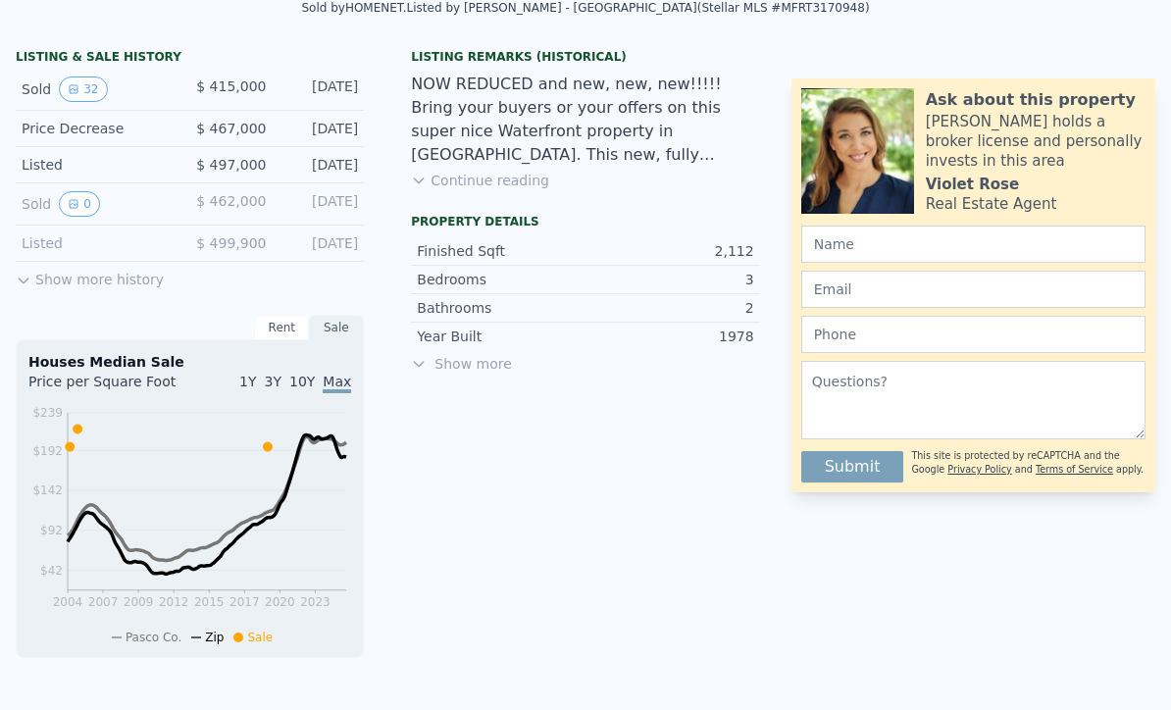
scroll to position [484, 0]
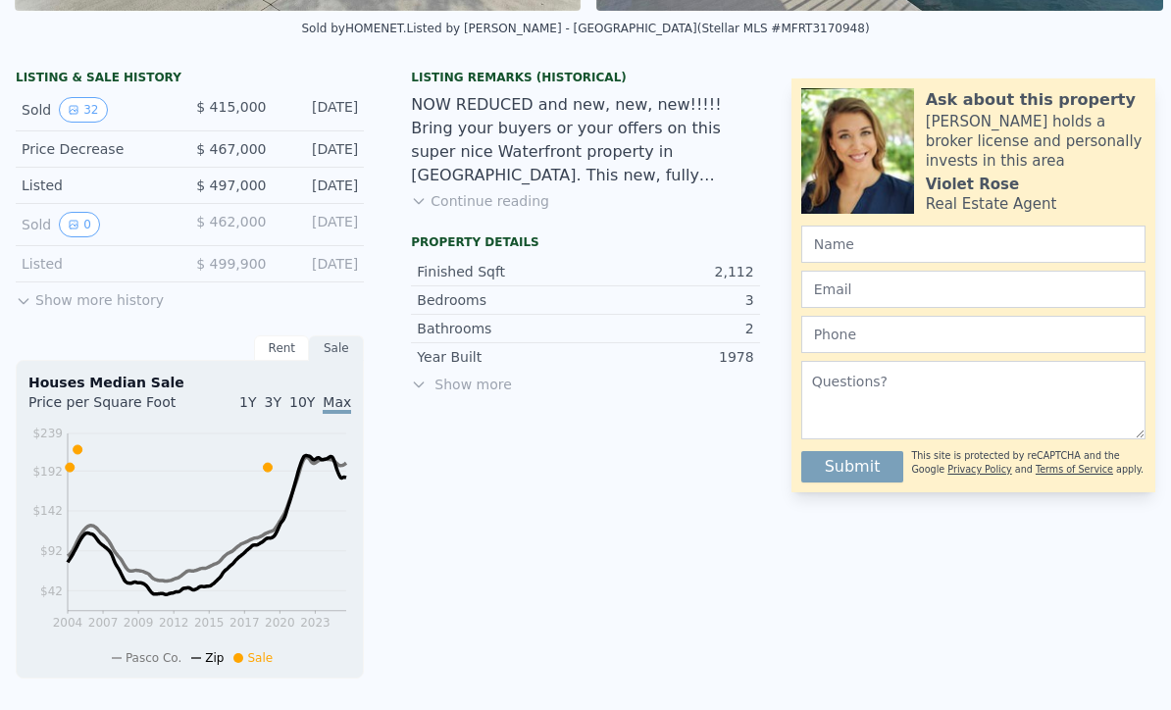
click at [430, 386] on span "Show more" at bounding box center [585, 385] width 348 height 20
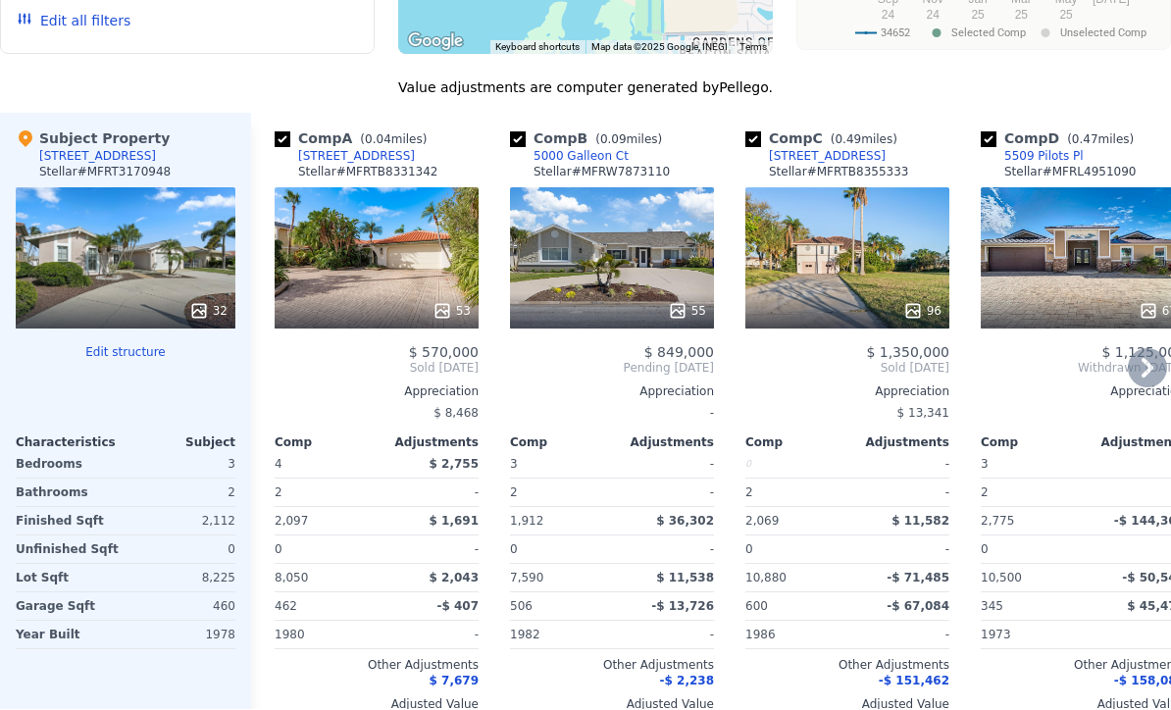
scroll to position [2117, 0]
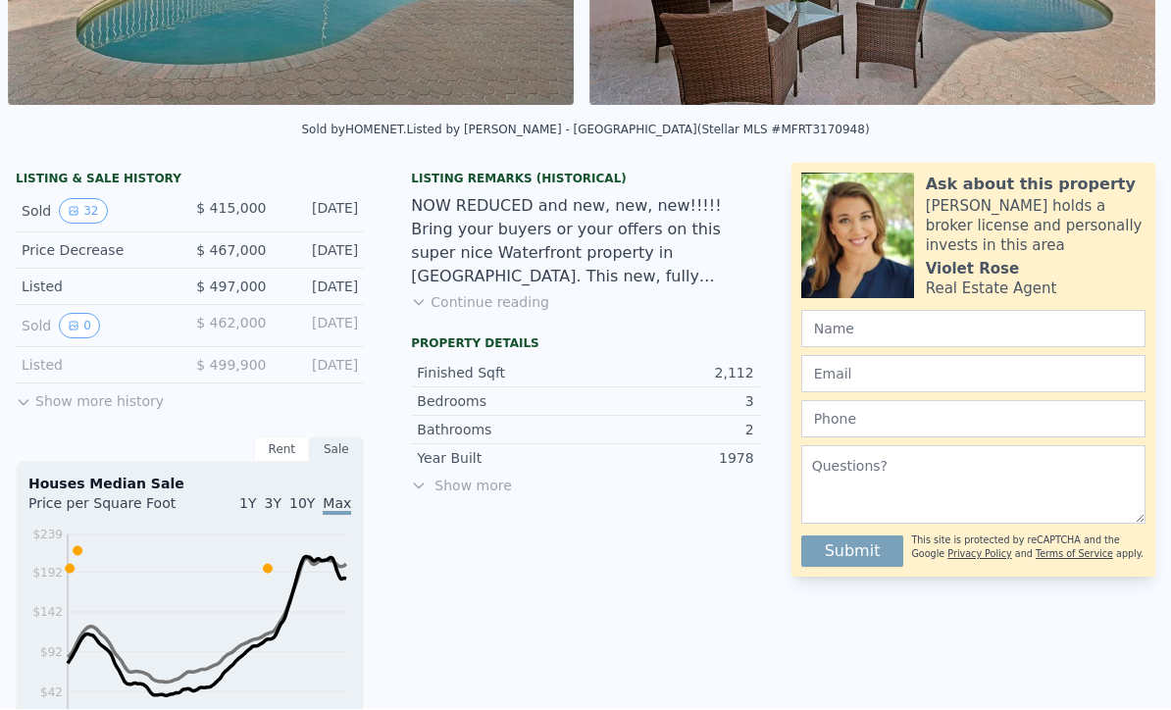
scroll to position [395, 0]
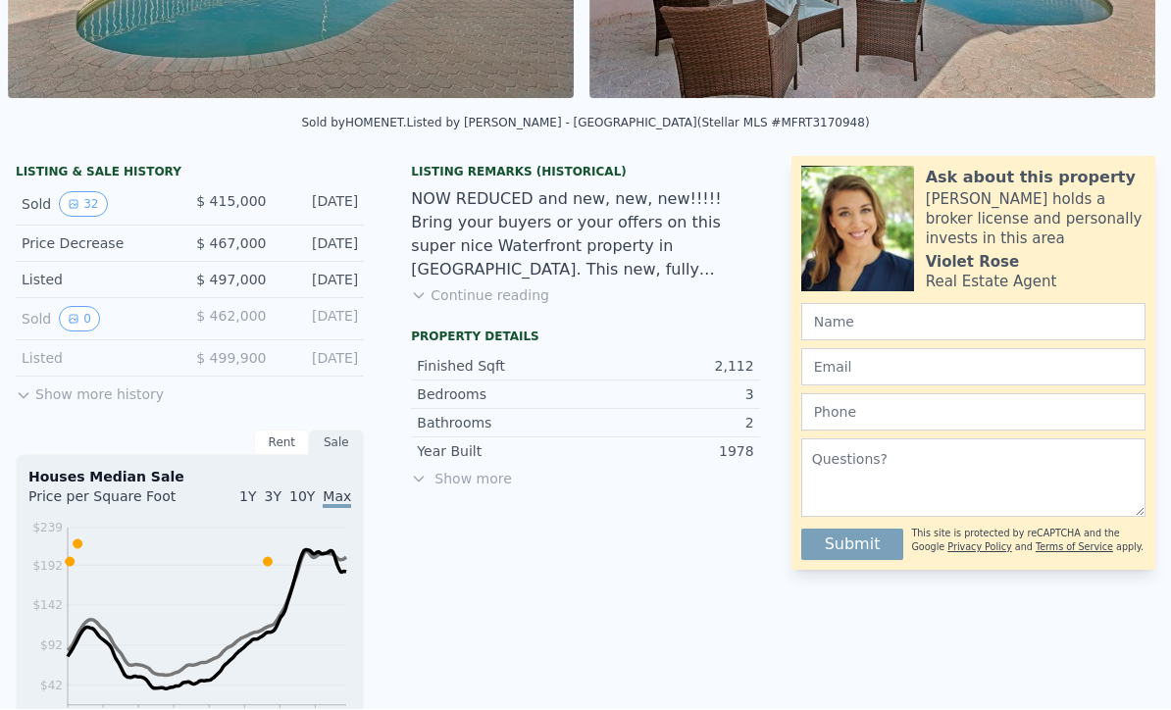
click at [463, 474] on span "Show more" at bounding box center [585, 480] width 348 height 20
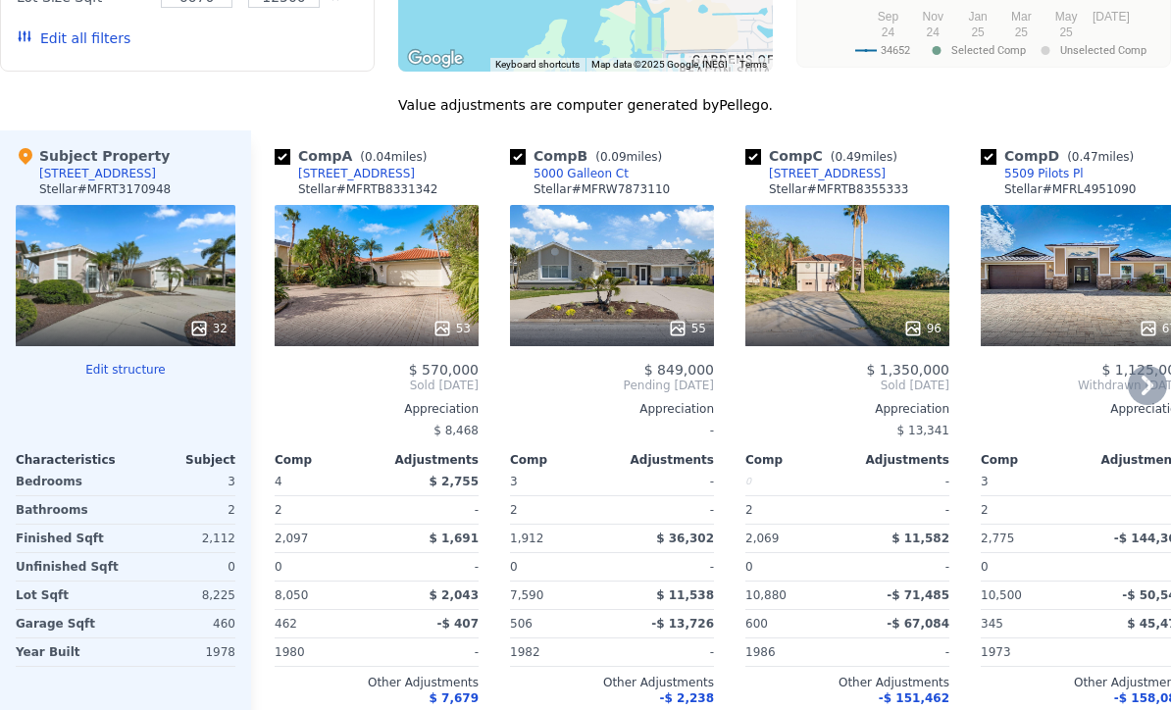
scroll to position [2109, 0]
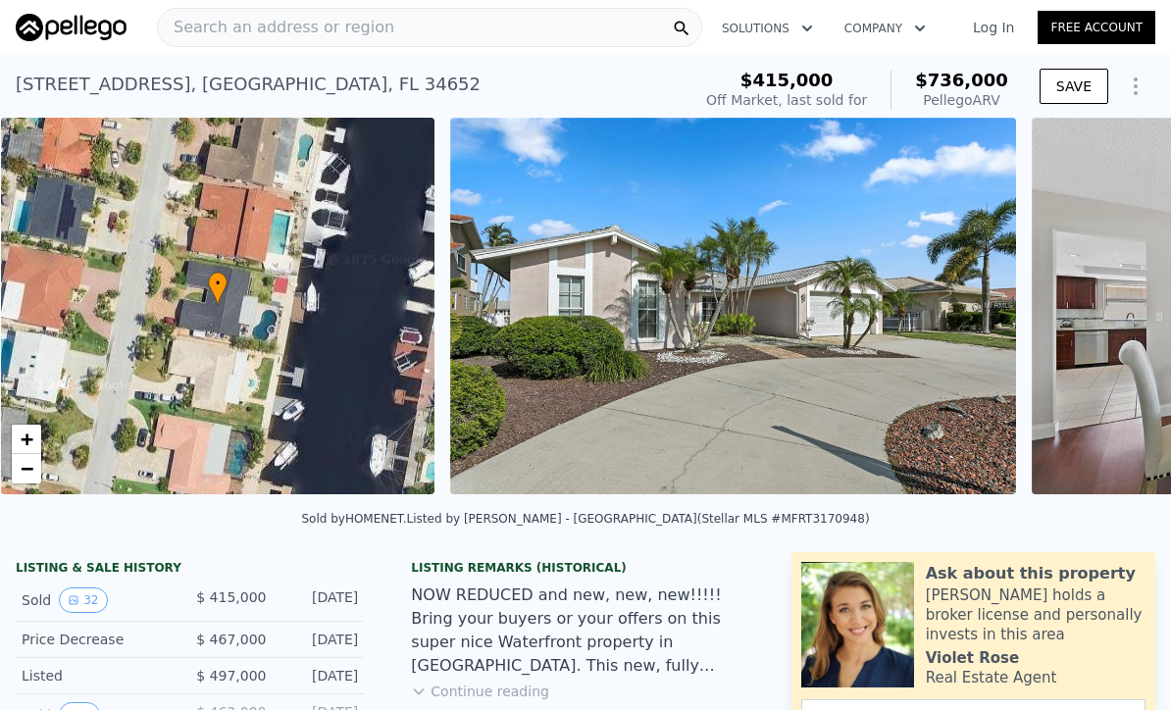
scroll to position [0, 8]
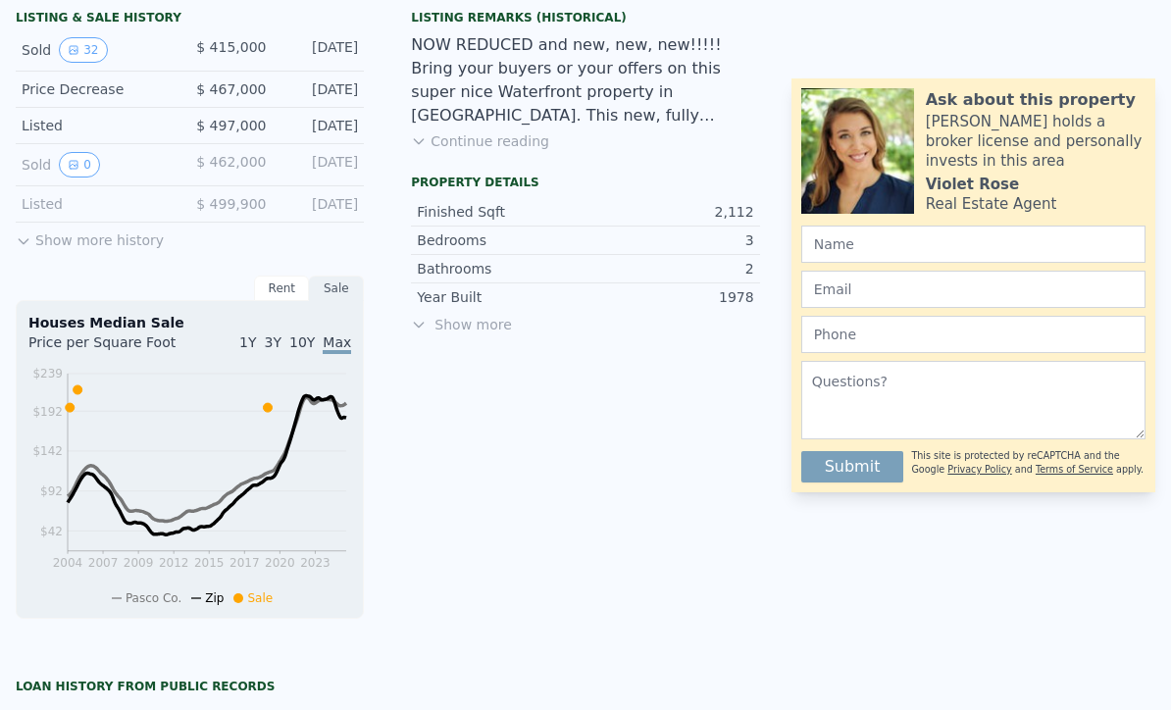
click at [505, 323] on span "Show more" at bounding box center [585, 325] width 348 height 20
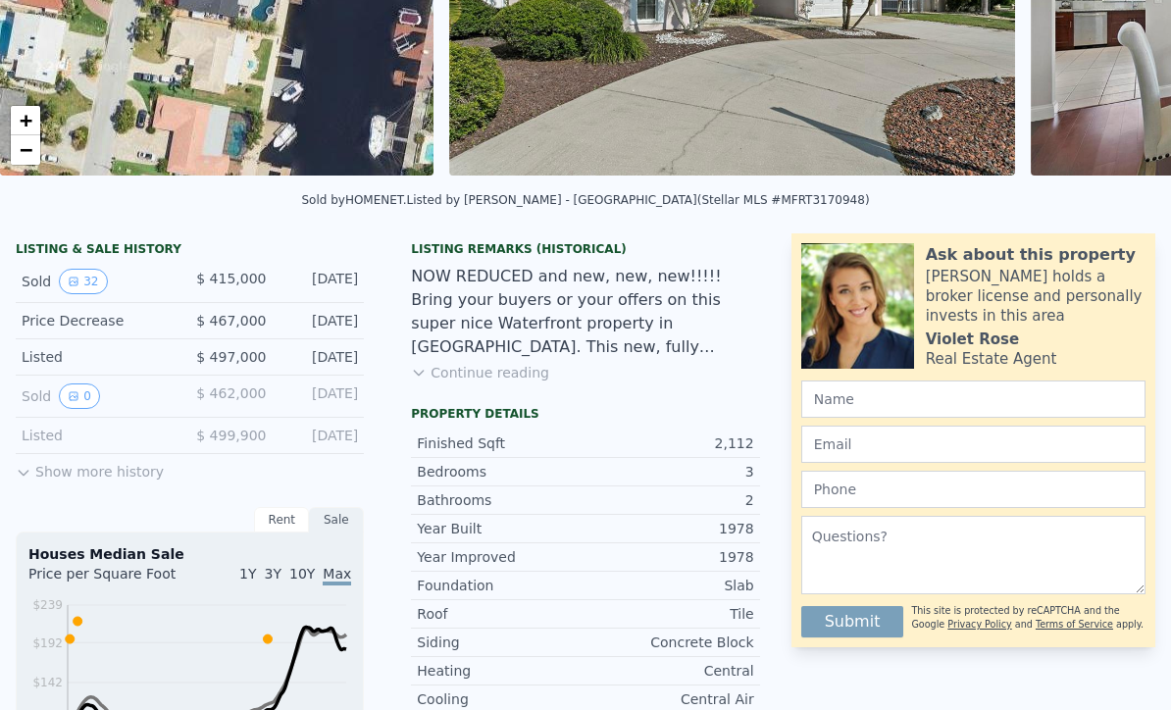
scroll to position [319, 0]
click at [482, 376] on button "Continue reading" at bounding box center [480, 373] width 138 height 20
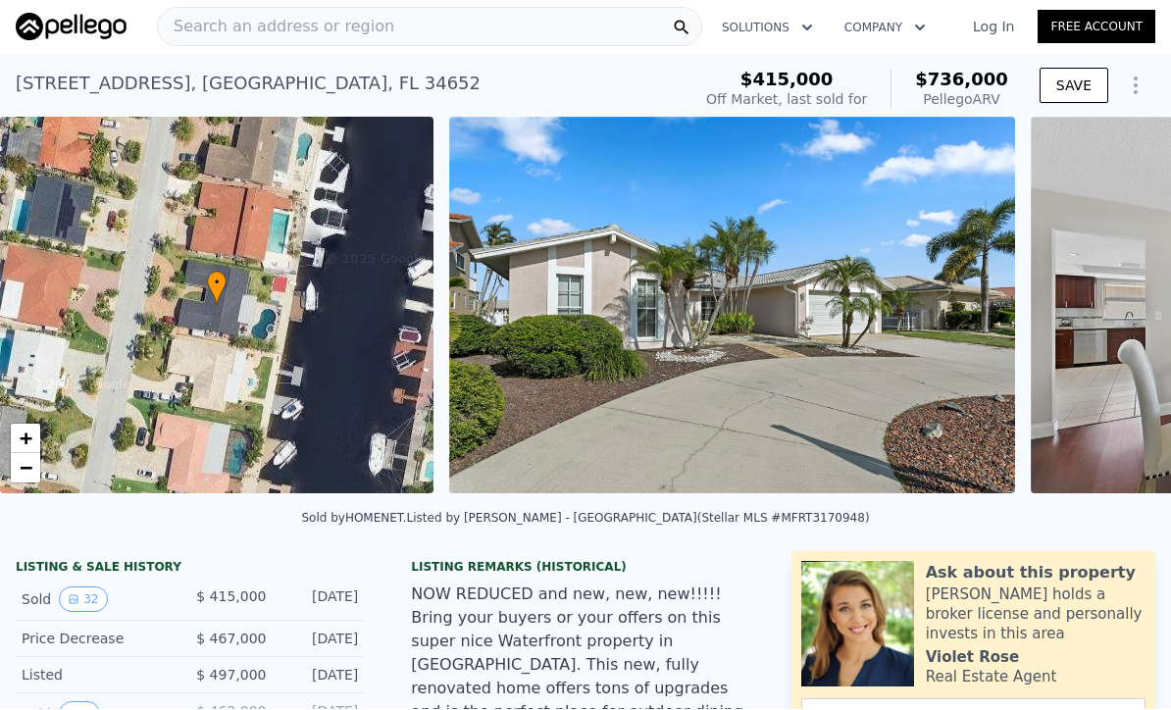
scroll to position [0, 0]
click at [379, 32] on span "Search an address or region" at bounding box center [276, 28] width 236 height 24
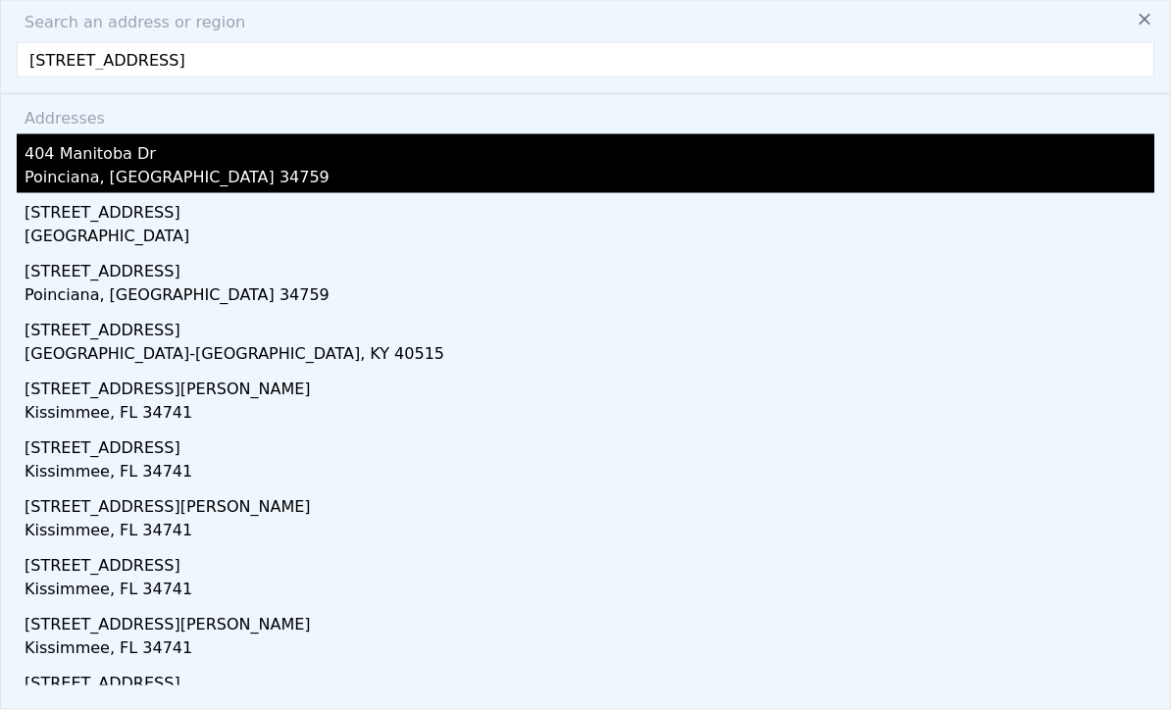
type input "[STREET_ADDRESS]"
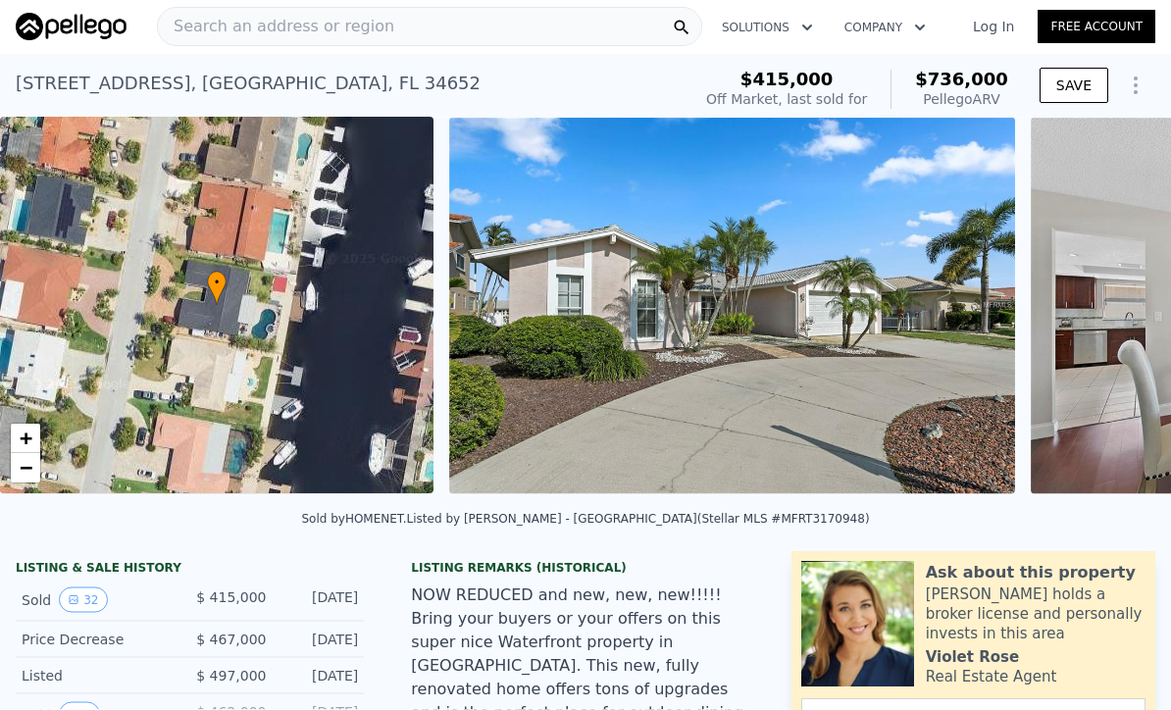
click at [163, 159] on div "• + −" at bounding box center [216, 306] width 433 height 377
click at [321, 24] on span "Search an address or region" at bounding box center [276, 28] width 236 height 24
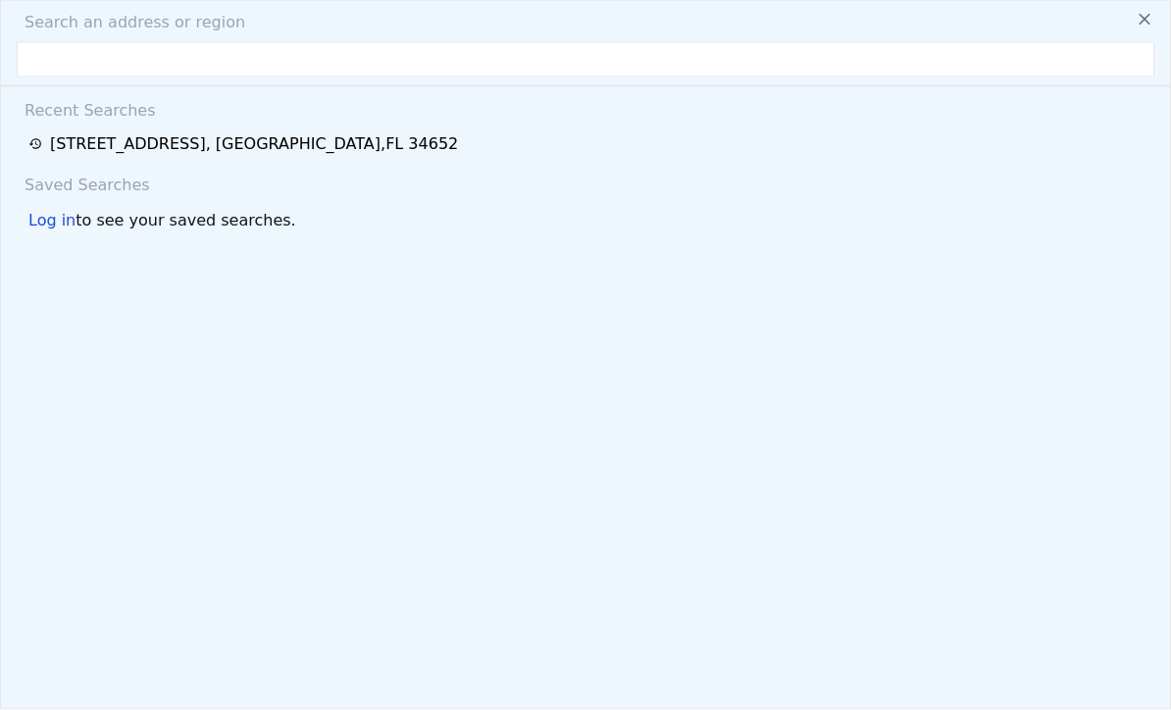
click at [321, 37] on div "Search an address or region Recent Searches [STREET_ADDRESS] Saved Searches Log…" at bounding box center [585, 355] width 1171 height 710
click at [221, 68] on input "text" at bounding box center [586, 59] width 1138 height 35
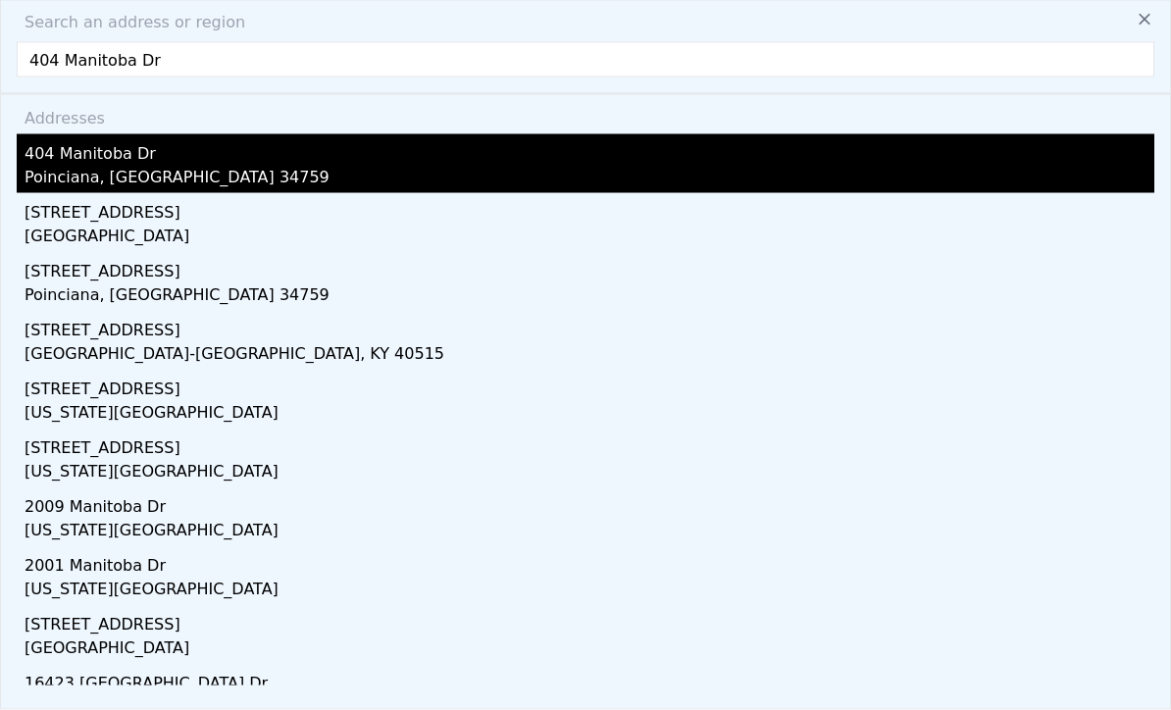
type input "404 Manitoba Dr"
click at [205, 163] on div "404 Manitoba Dr" at bounding box center [590, 149] width 1130 height 31
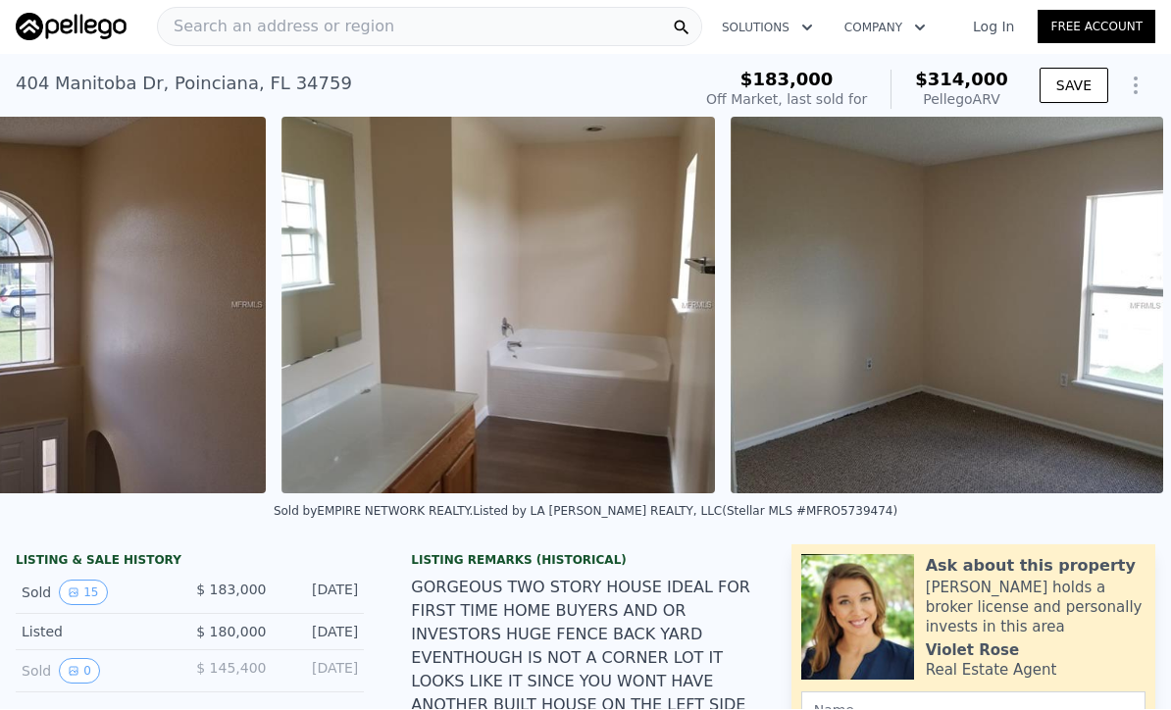
scroll to position [0, 6974]
click at [1069, 0] on nav "Search an address or region Solutions Company Open main menu Log In Free Account" at bounding box center [585, 27] width 1171 height 55
